Goal: Navigation & Orientation: Find specific page/section

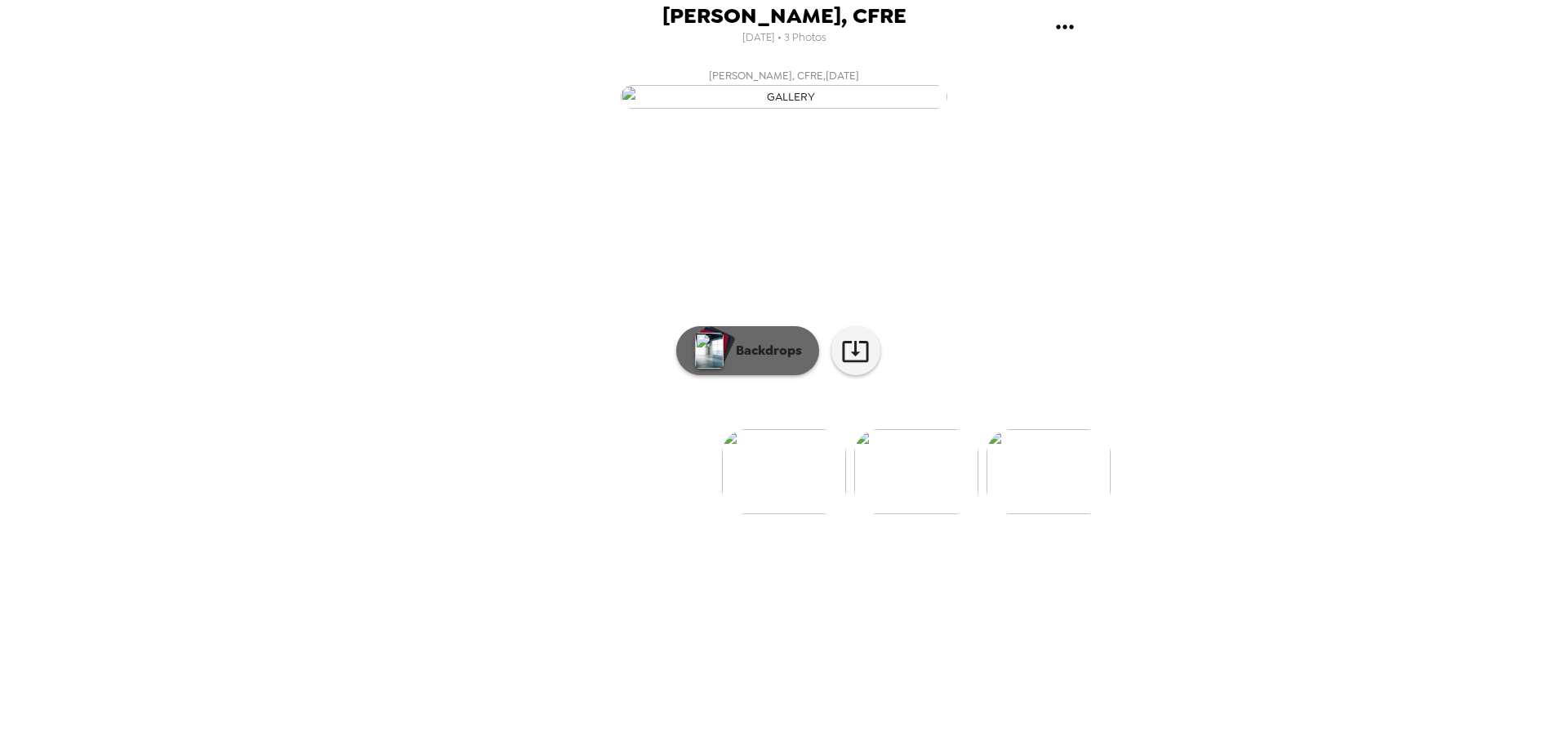
click at [752, 375] on button "Backdrops" at bounding box center [747, 350] width 143 height 49
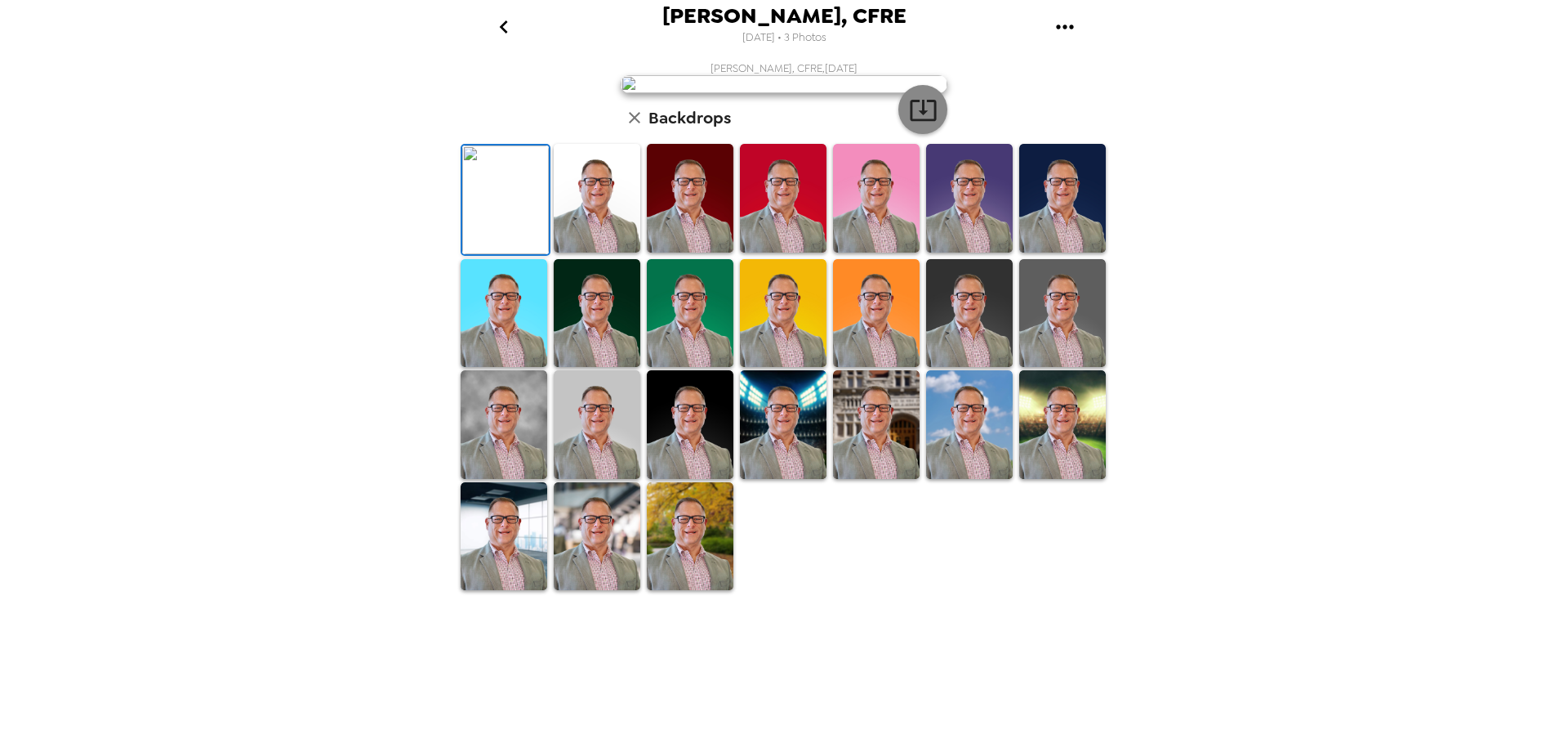
click at [924, 125] on icon "button" at bounding box center [923, 110] width 29 height 29
click at [639, 128] on icon "button" at bounding box center [635, 118] width 20 height 20
click at [635, 128] on icon "button" at bounding box center [635, 118] width 20 height 20
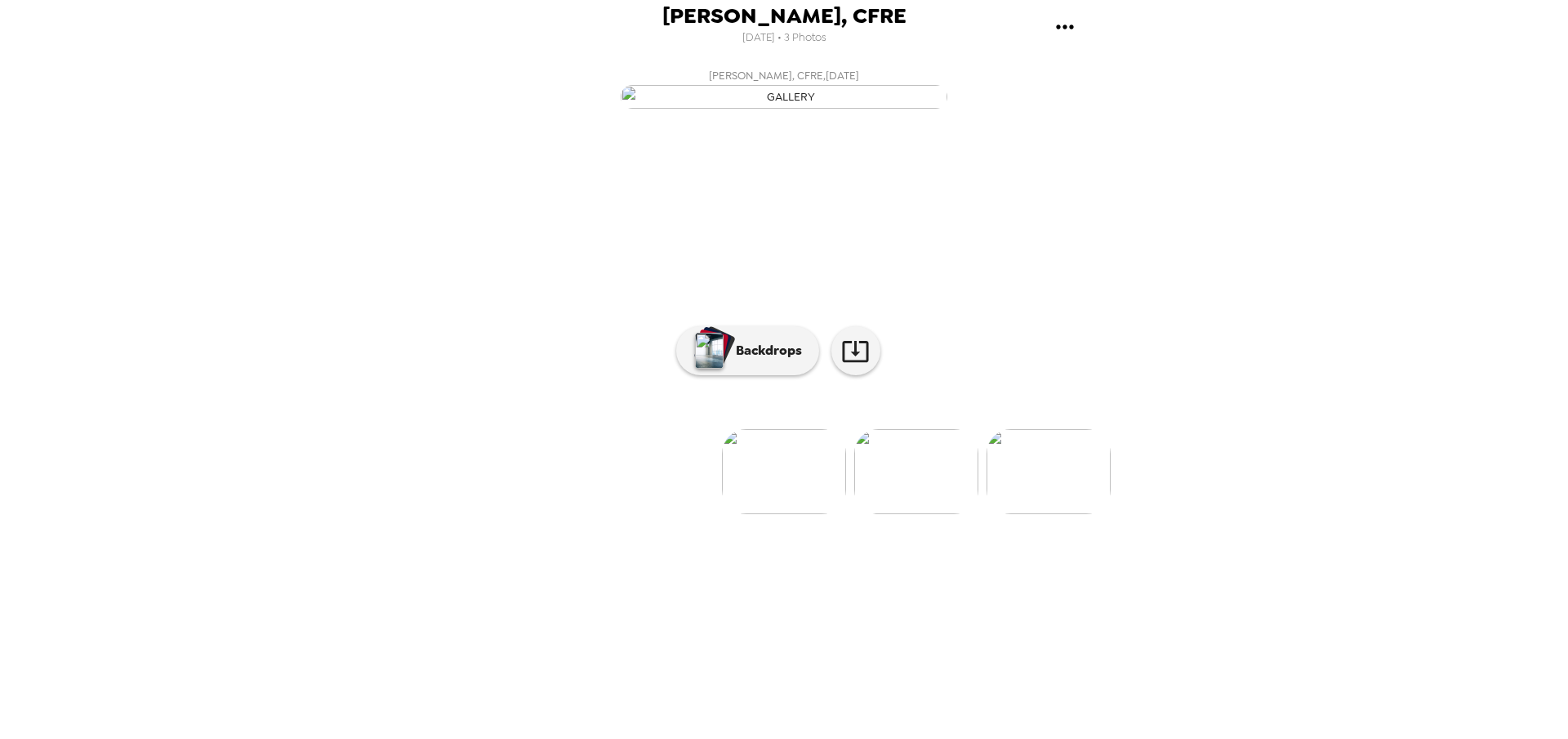
click at [924, 514] on img at bounding box center [916, 471] width 125 height 85
click at [760, 360] on p "Backdrops" at bounding box center [765, 351] width 75 height 20
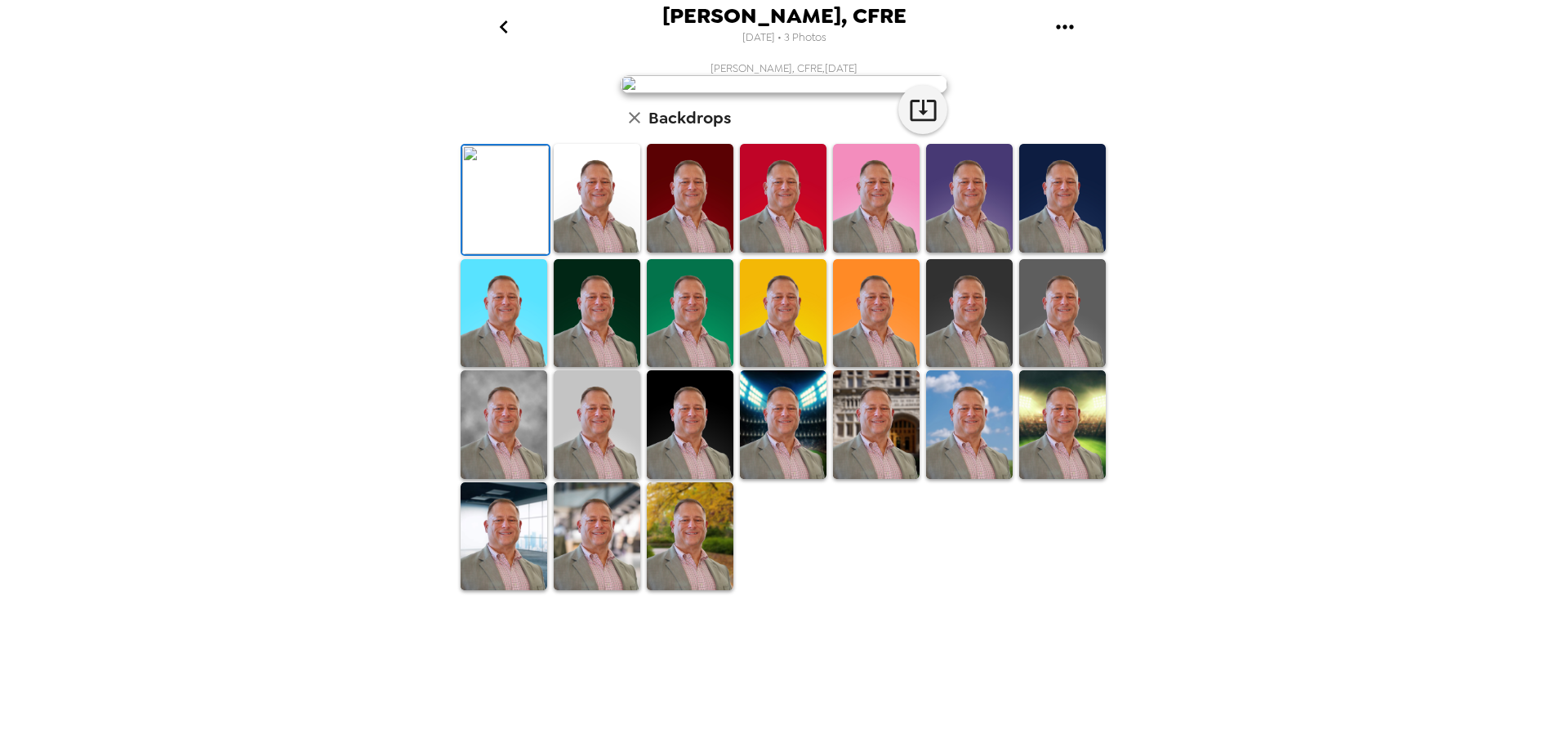
scroll to position [251, 0]
click at [470, 479] on img at bounding box center [503, 424] width 87 height 109
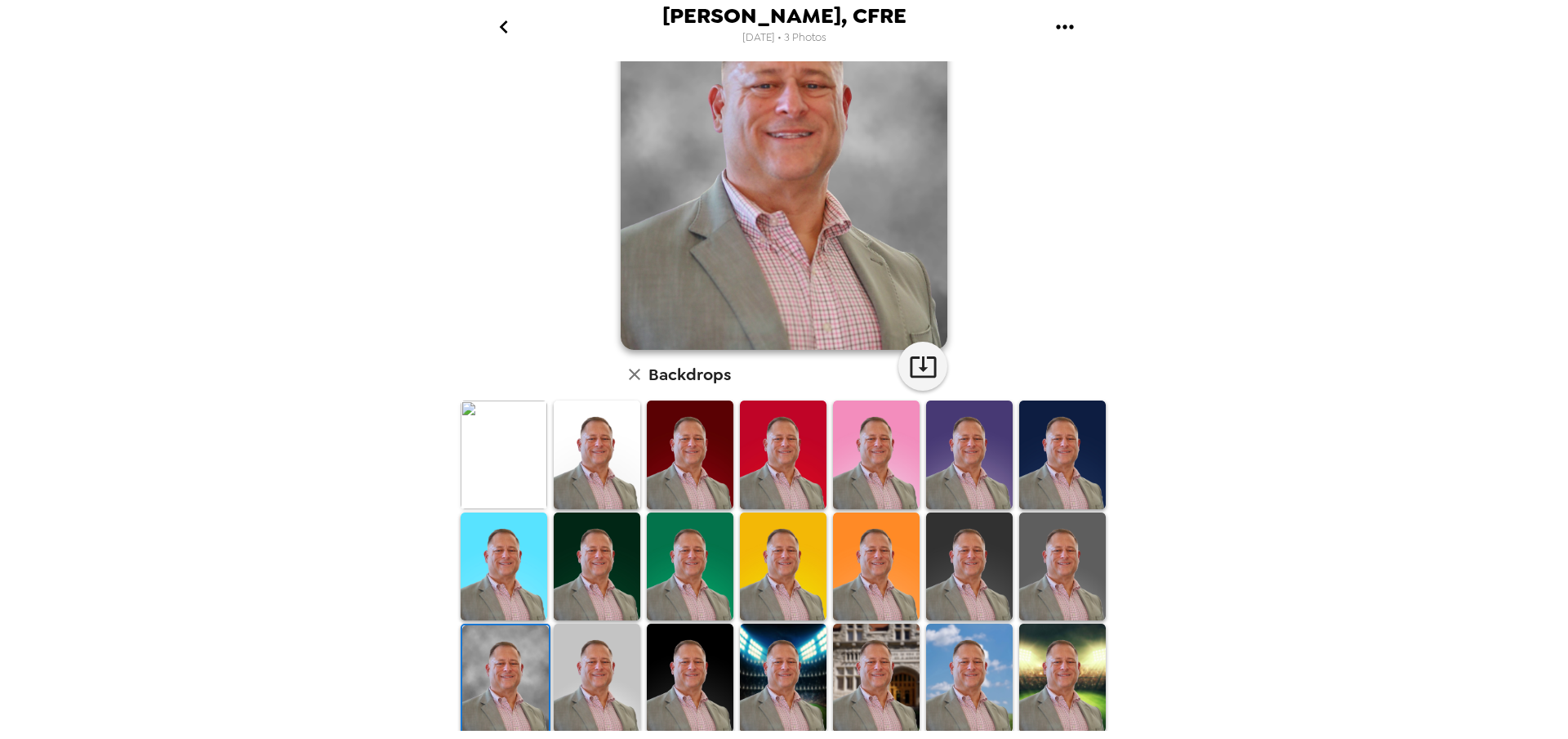
scroll to position [250, 0]
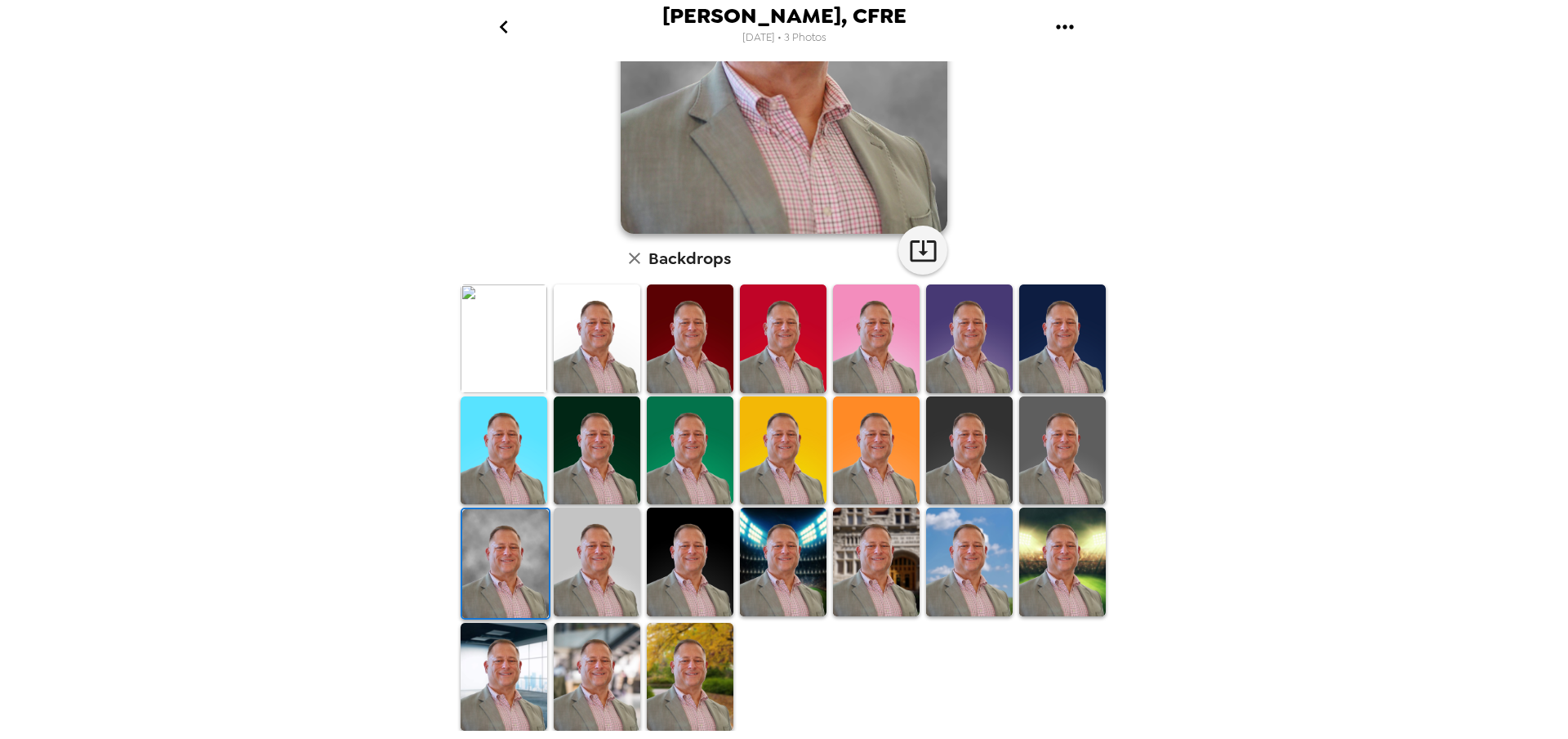
click at [978, 539] on img at bounding box center [969, 561] width 87 height 109
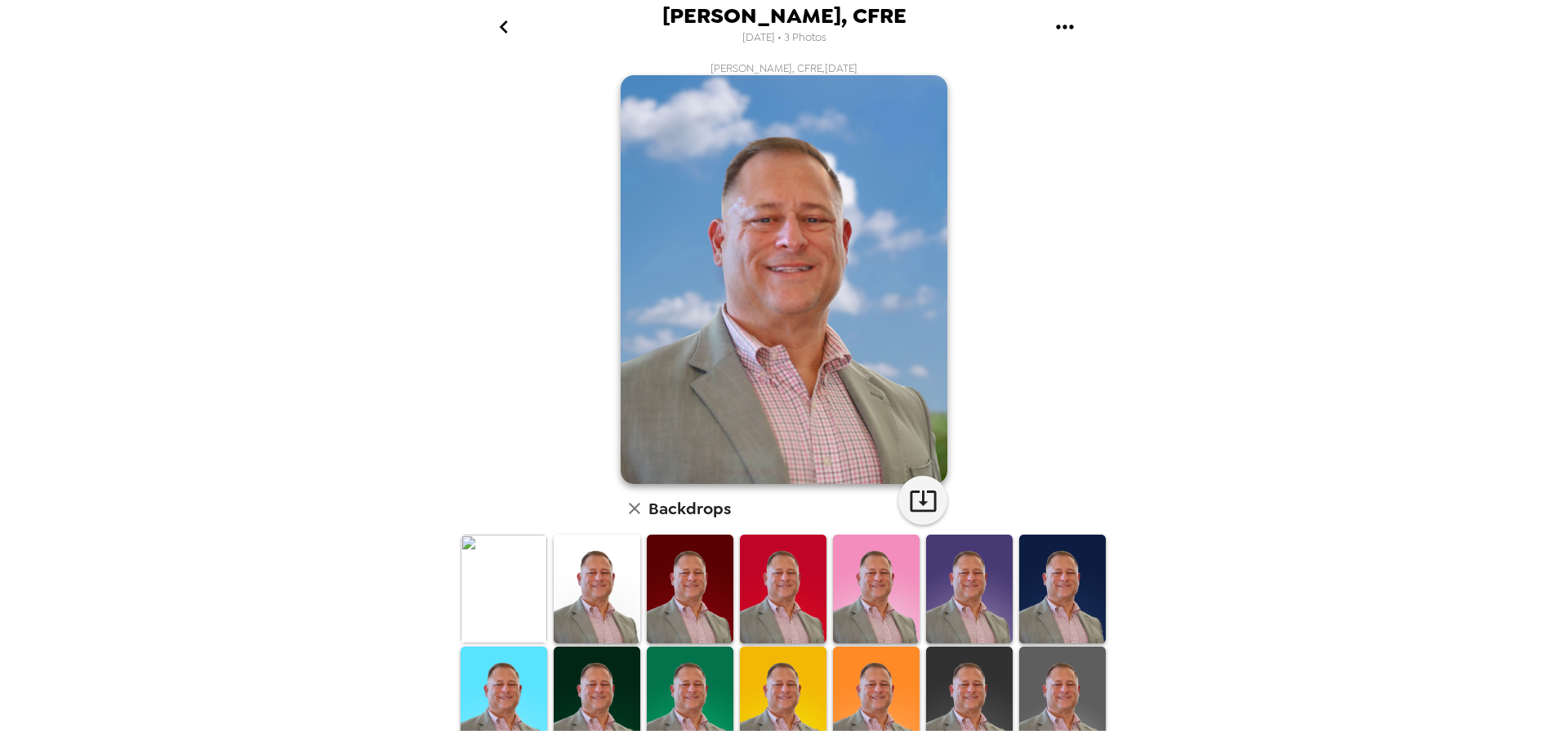
scroll to position [251, 0]
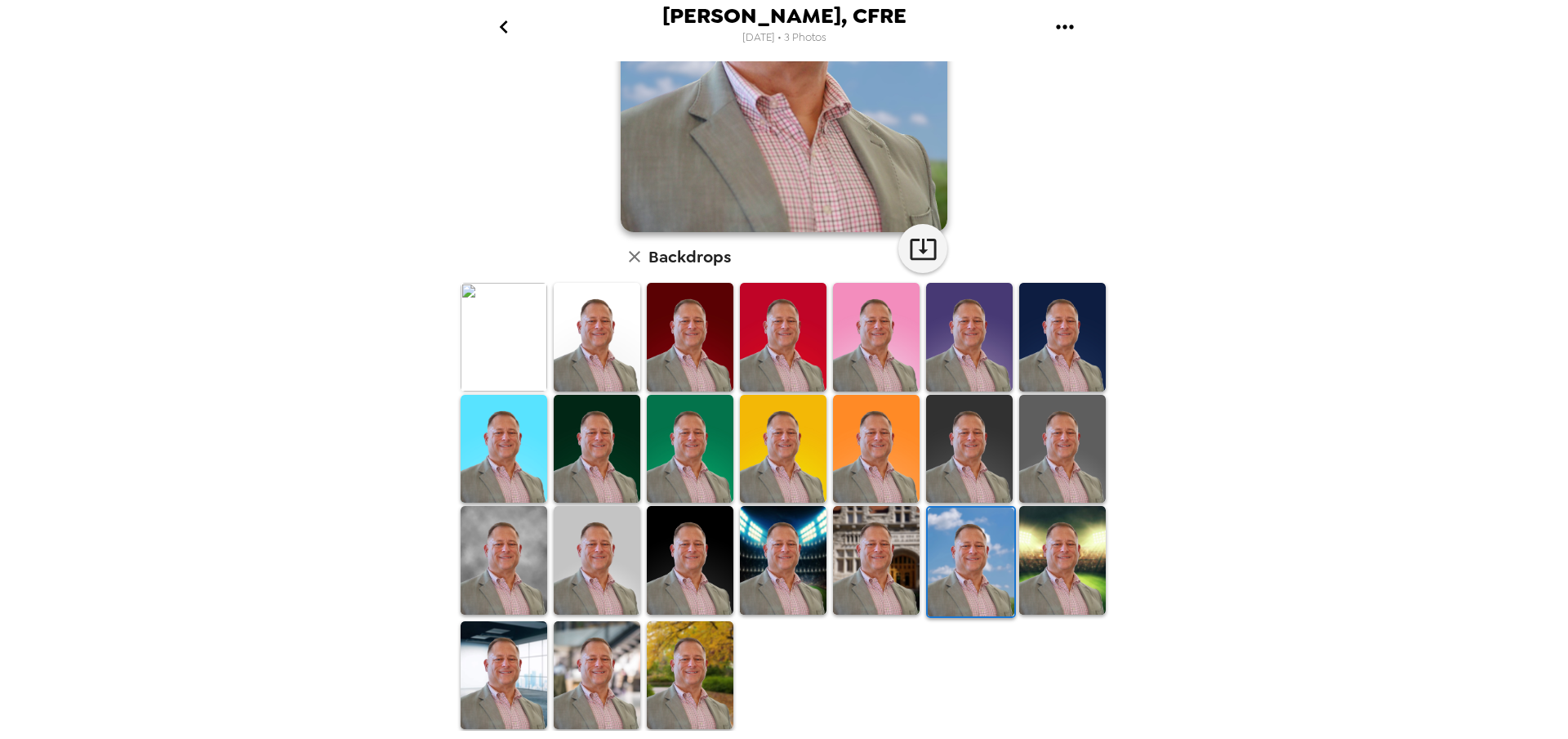
click at [535, 663] on img at bounding box center [503, 675] width 87 height 109
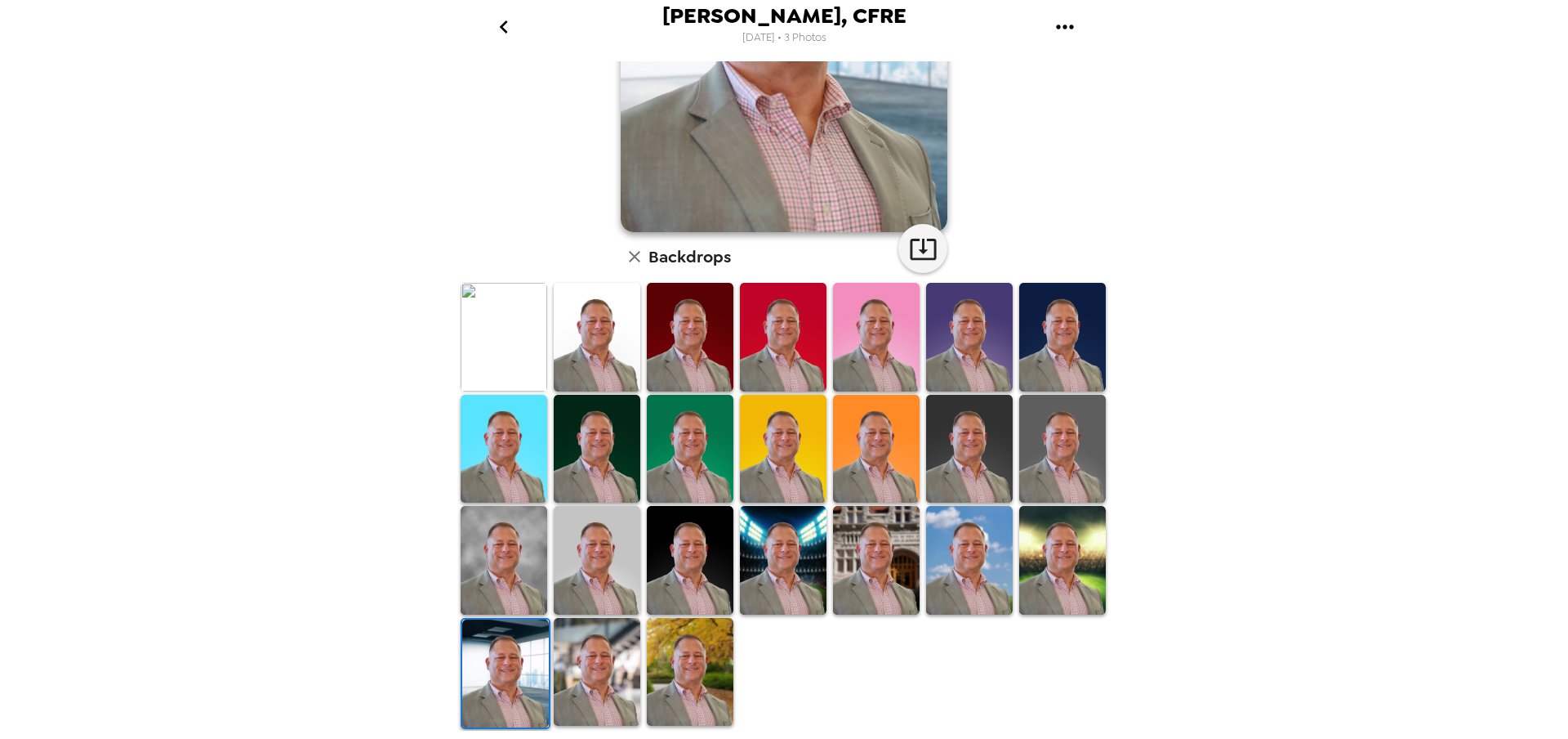
scroll to position [248, 0]
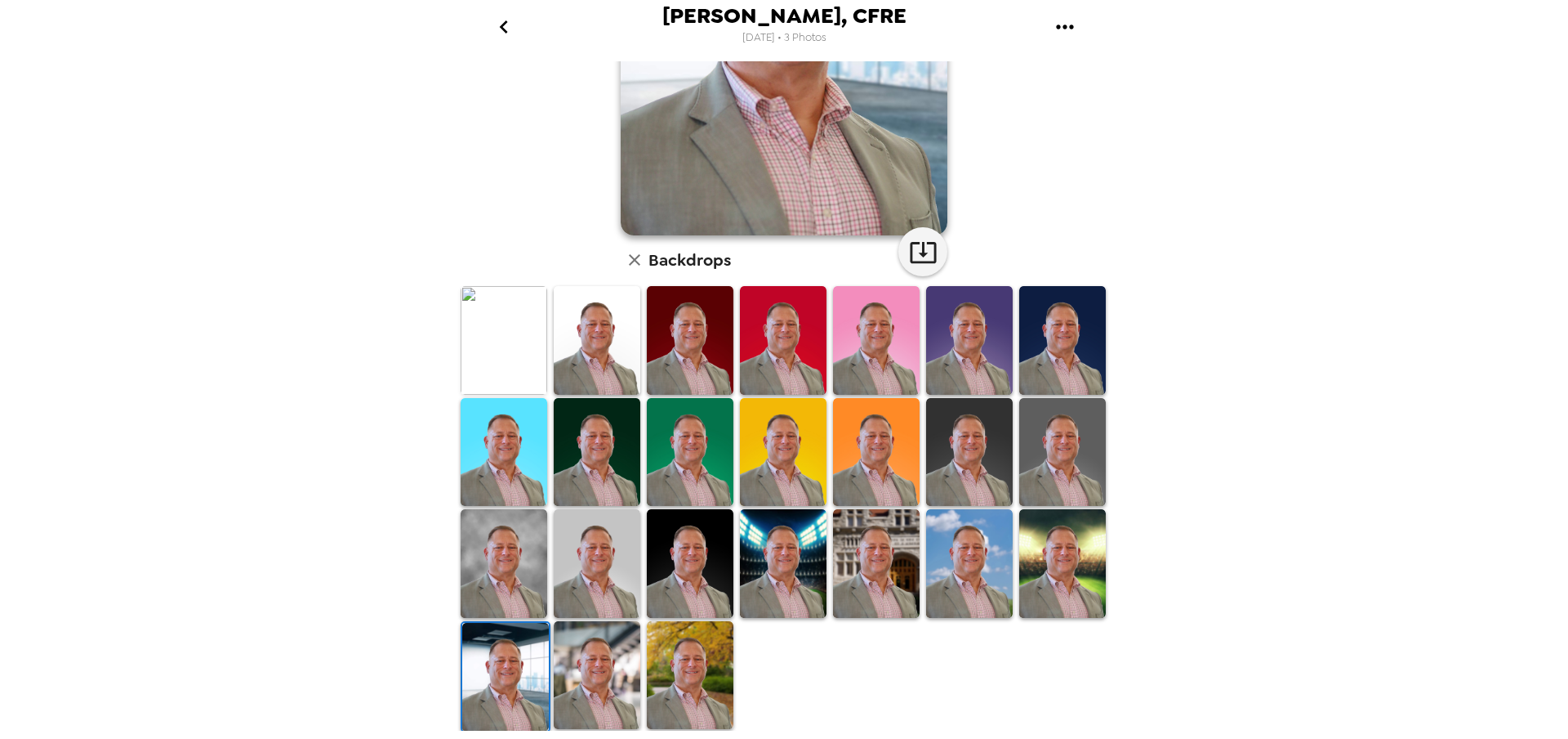
click at [585, 544] on img at bounding box center [596, 562] width 87 height 109
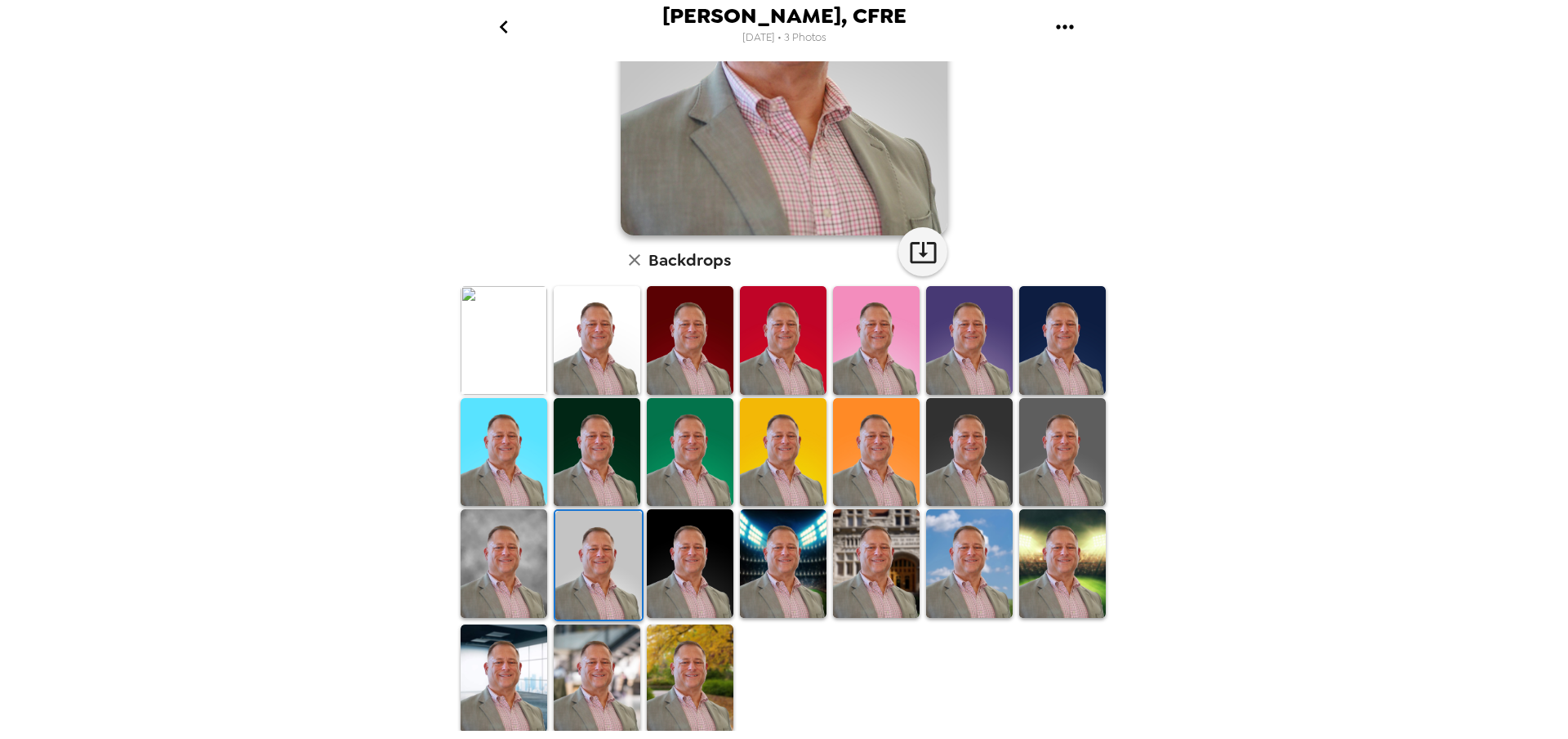
click at [523, 558] on img at bounding box center [503, 562] width 87 height 109
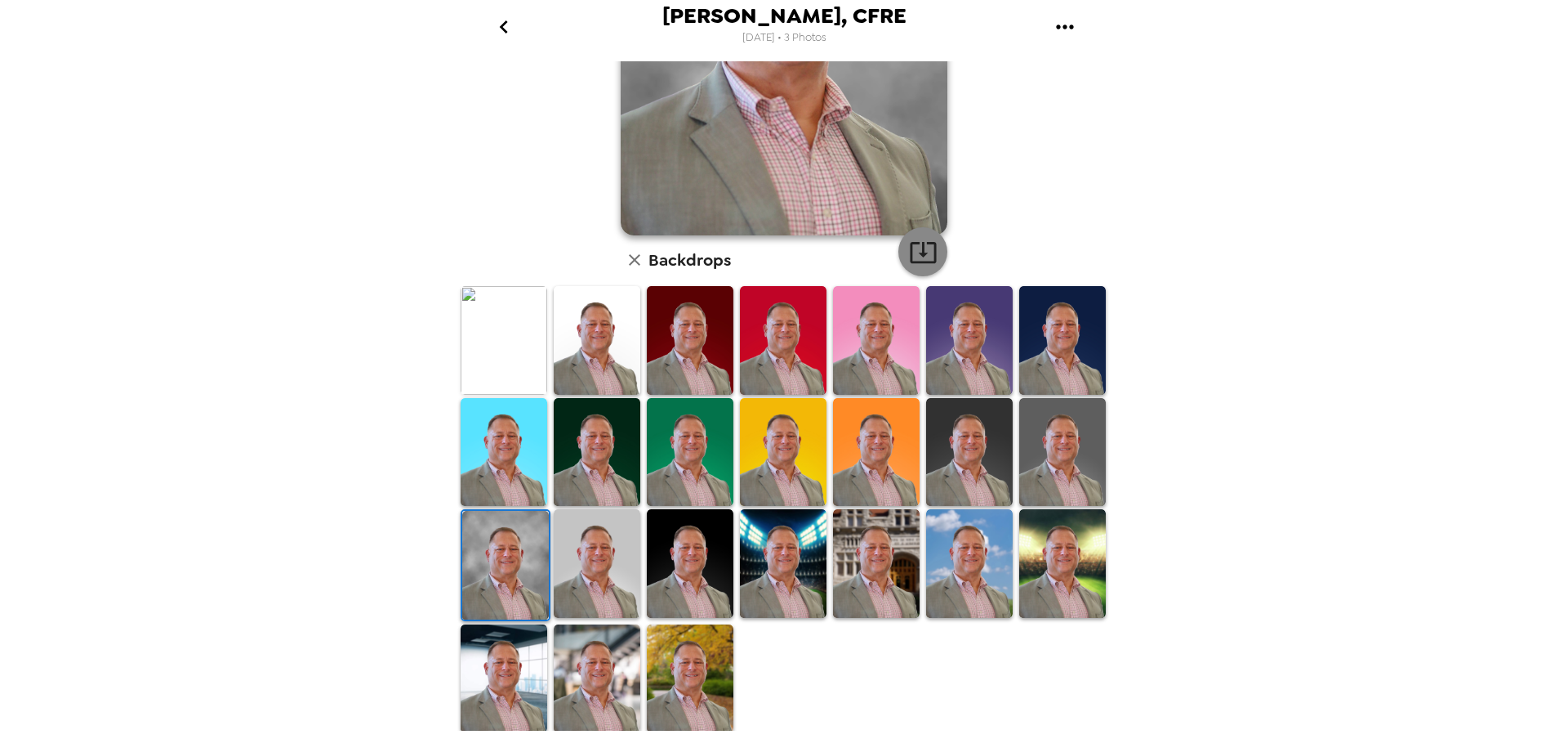
click at [929, 258] on icon "button" at bounding box center [923, 251] width 29 height 29
click at [504, 30] on icon "go back" at bounding box center [503, 26] width 8 height 13
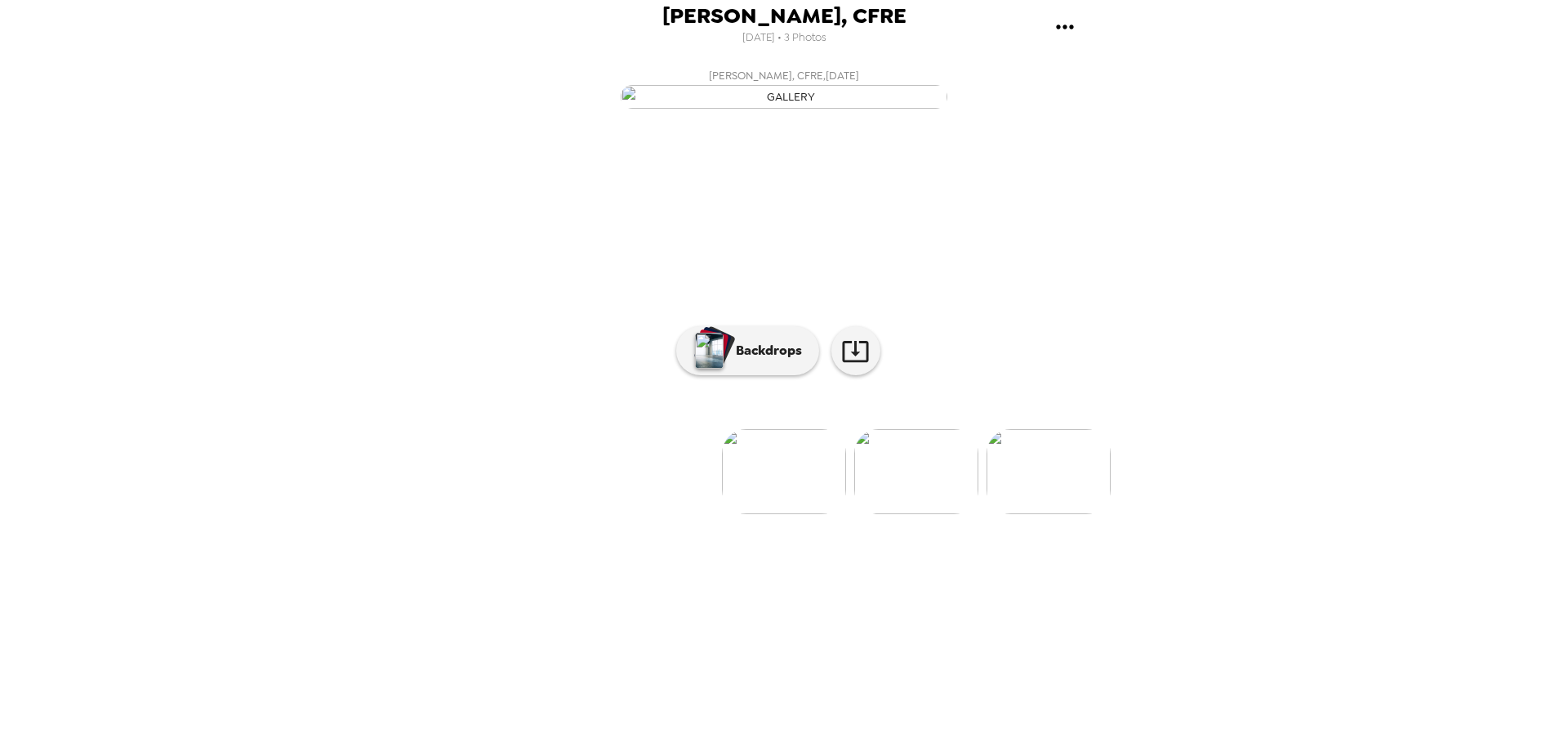
click at [544, 514] on li at bounding box center [519, 471] width 125 height 85
click at [670, 514] on li at bounding box center [652, 471] width 125 height 85
